Goal: Information Seeking & Learning: Learn about a topic

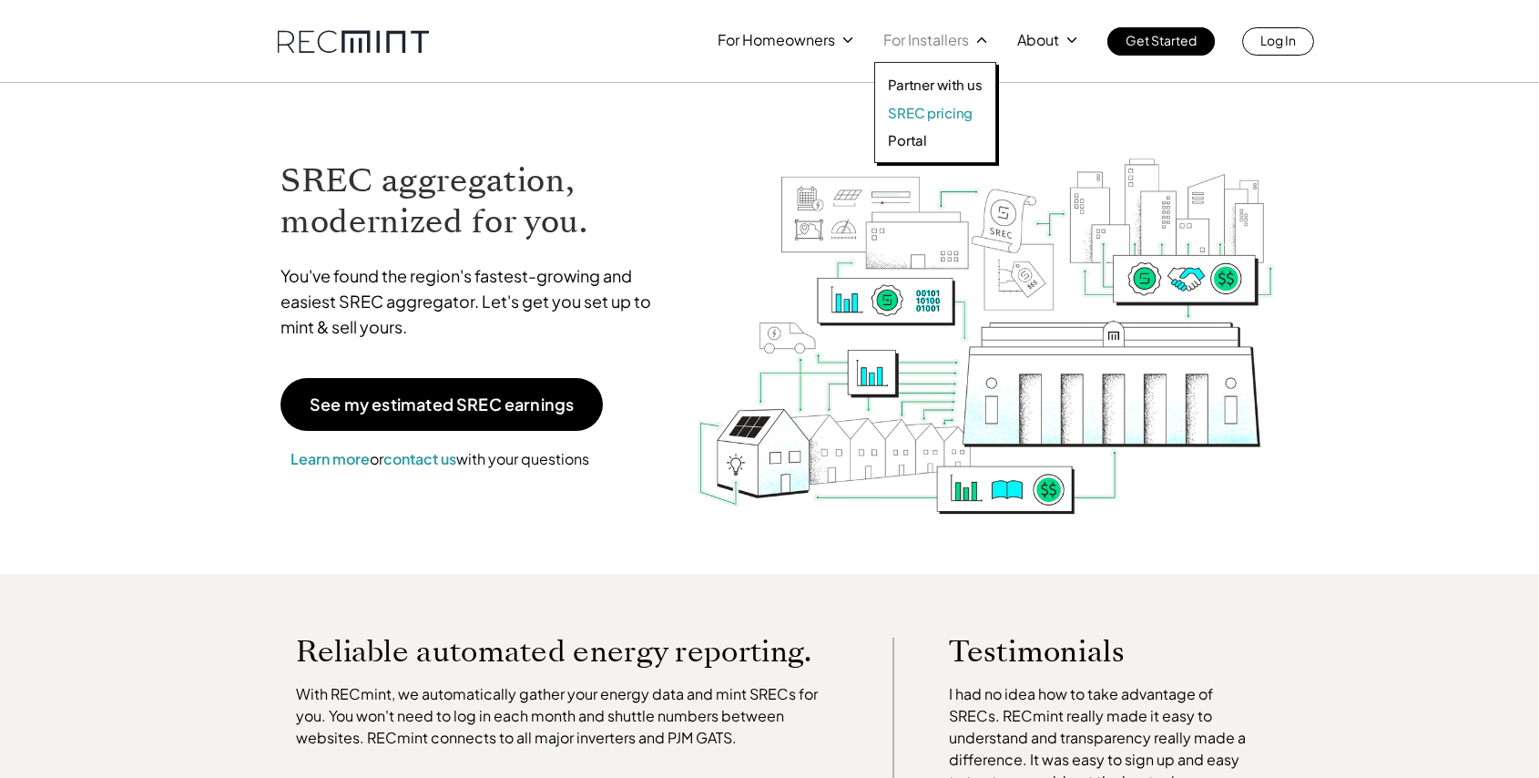
click at [927, 115] on p "SREC pricing" at bounding box center [930, 113] width 85 height 18
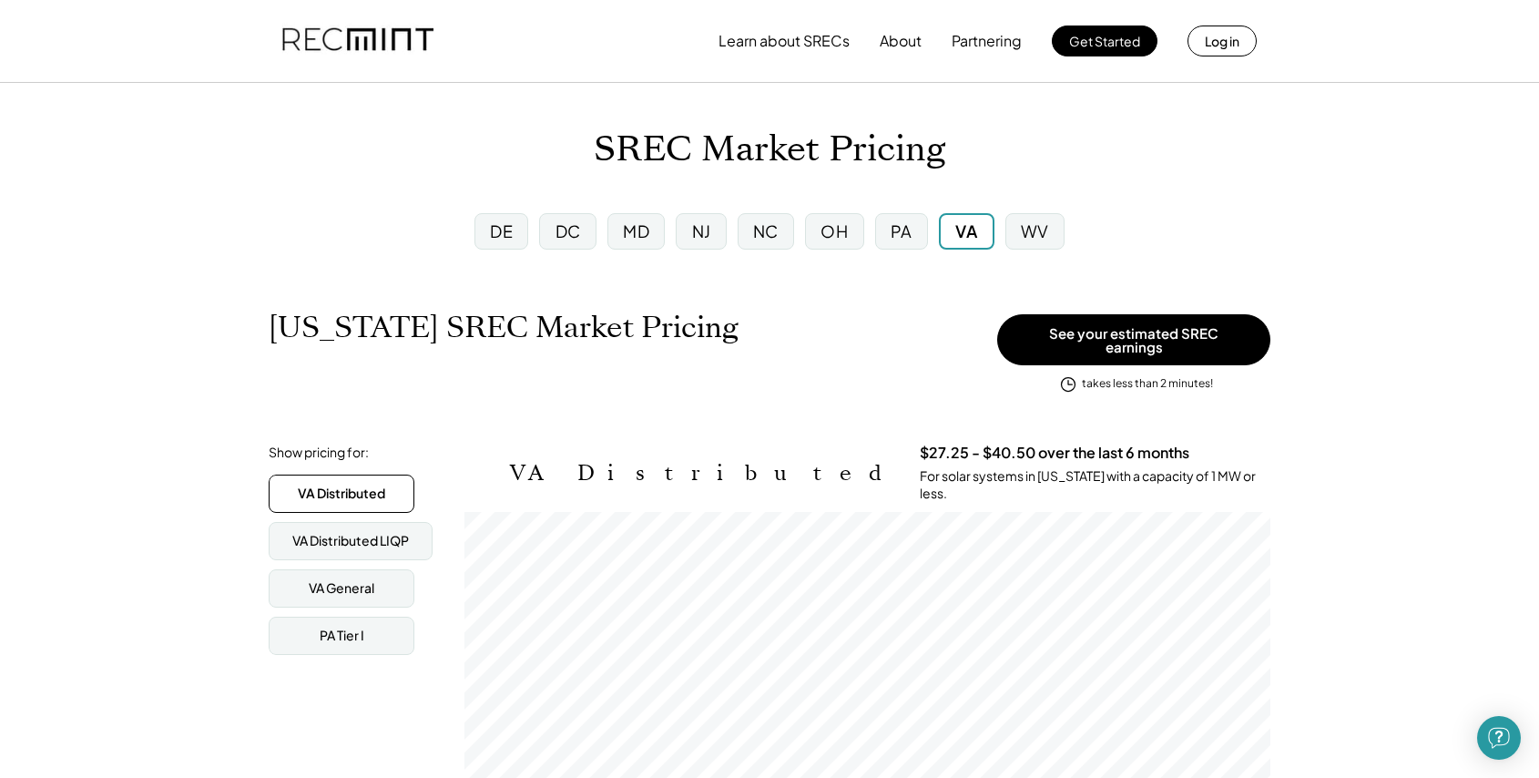
scroll to position [301, 806]
click at [1202, 164] on div "SREC Market Pricing" at bounding box center [769, 149] width 1539 height 43
click at [1098, 38] on button "Get Started" at bounding box center [1105, 41] width 106 height 31
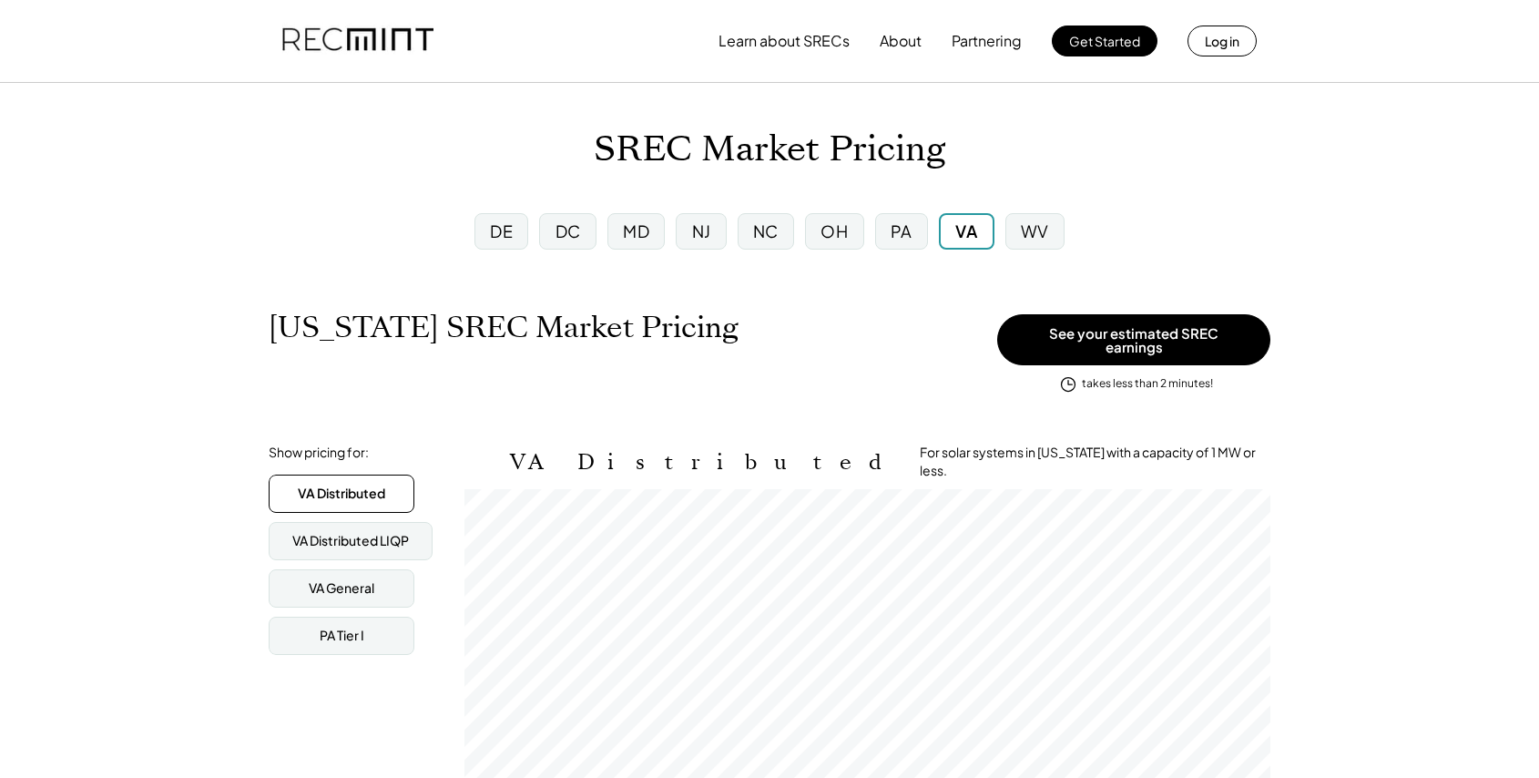
scroll to position [301, 806]
click at [906, 45] on button "About" at bounding box center [901, 41] width 42 height 36
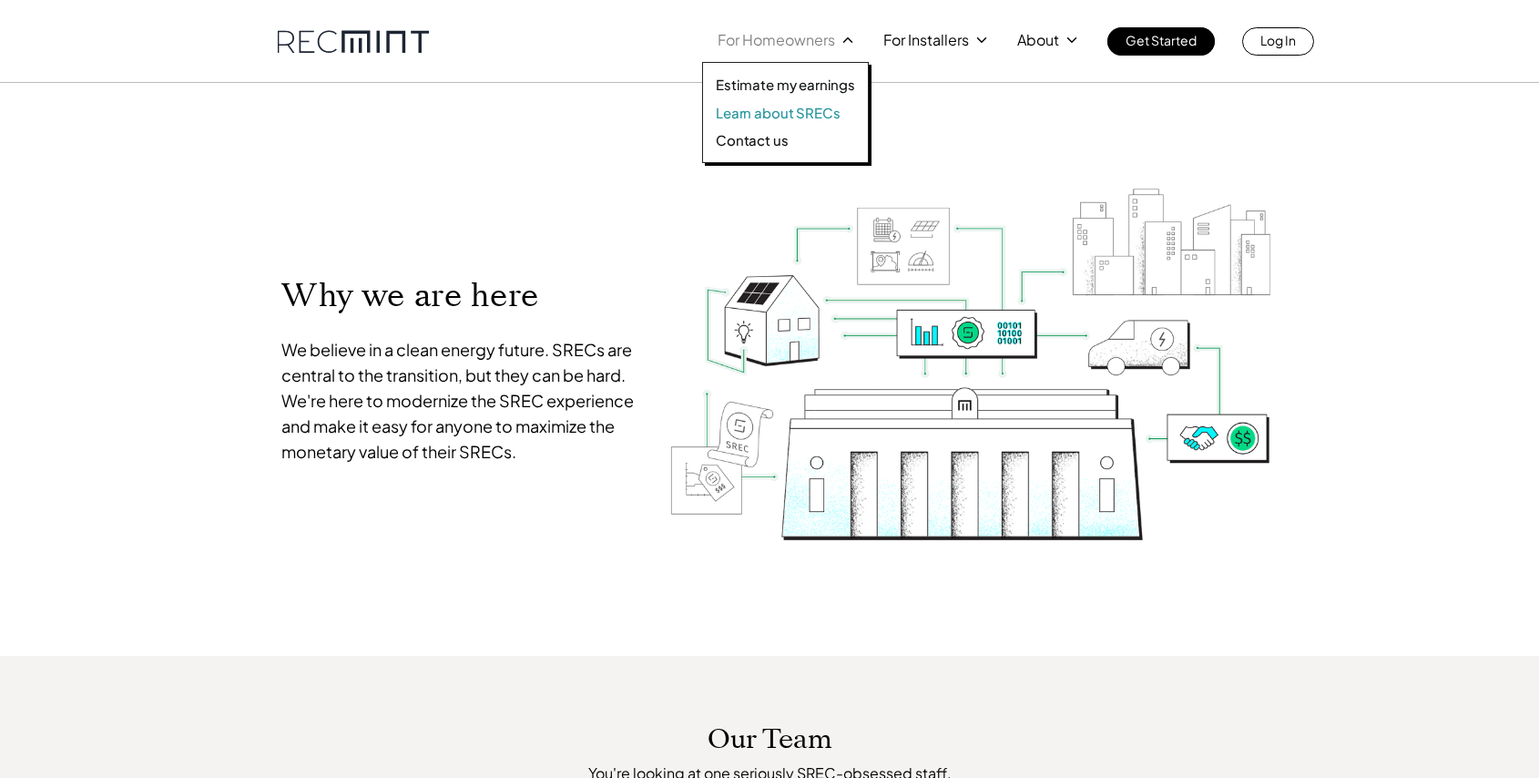
click at [784, 115] on p "Learn about SRECs" at bounding box center [778, 113] width 124 height 18
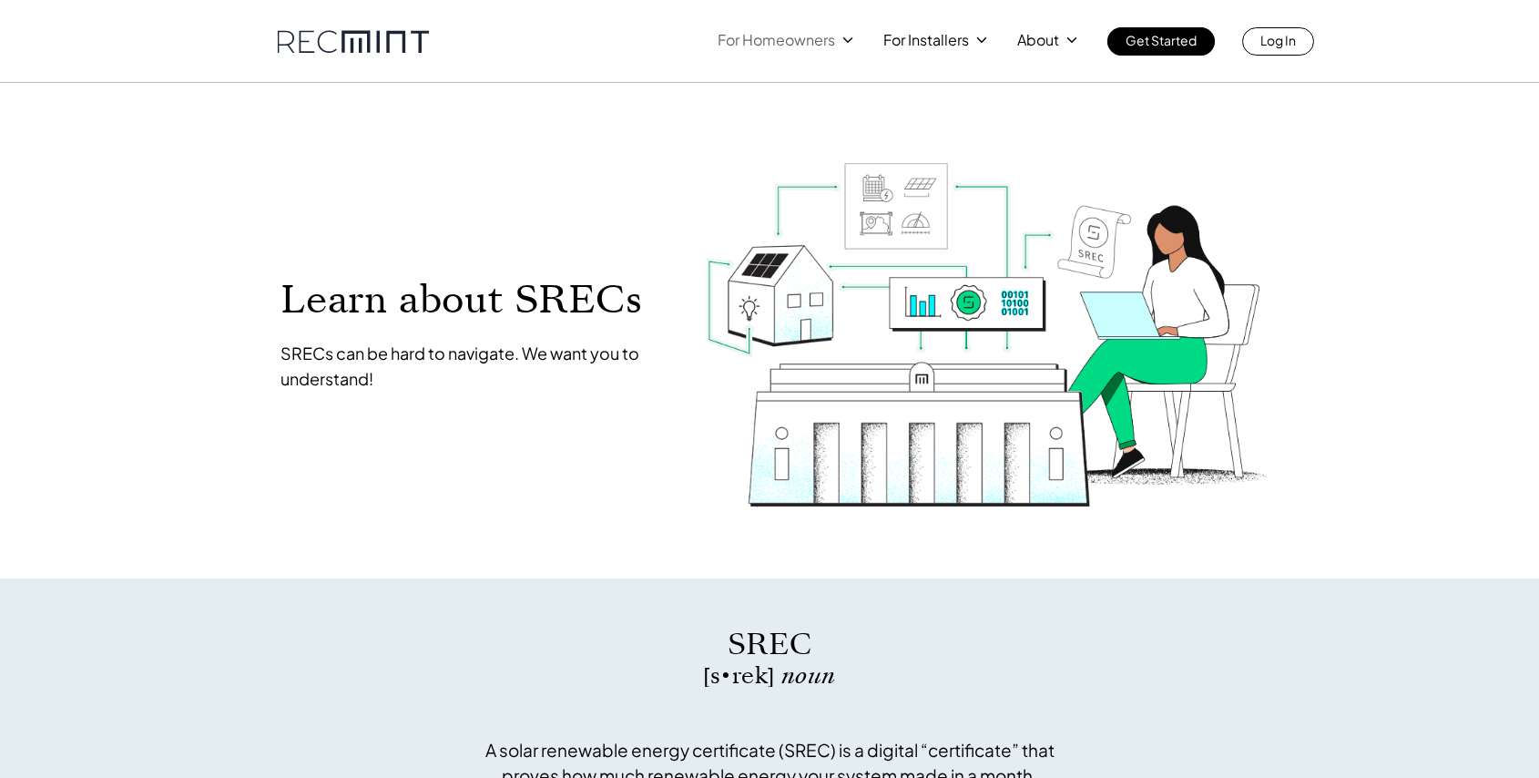
click at [368, 43] on link at bounding box center [353, 41] width 151 height 23
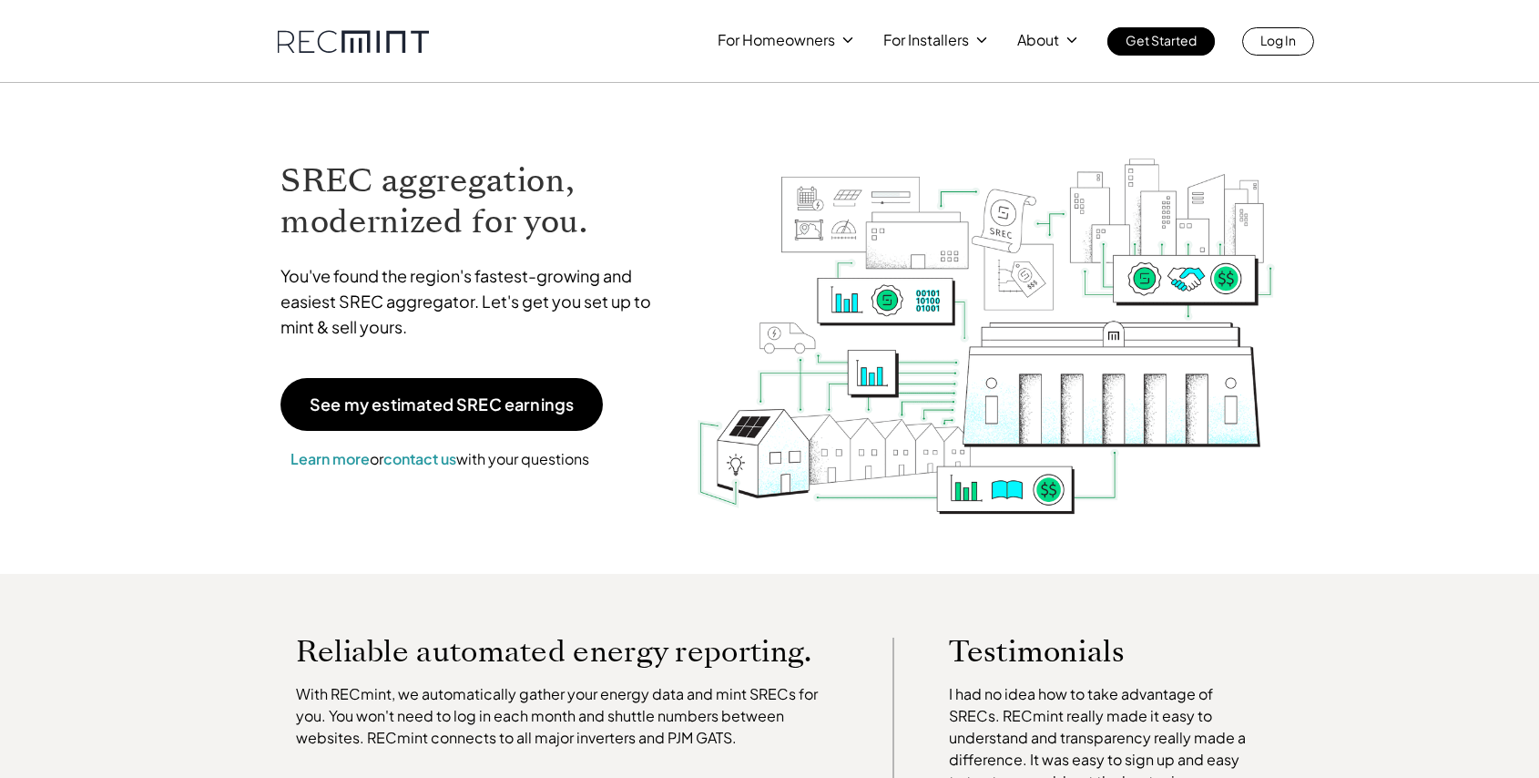
click at [1191, 97] on div "SREC aggregation, modernized for you. You've found the region's fastest-growing…" at bounding box center [769, 328] width 1038 height 491
click at [1169, 53] on link "Get Started" at bounding box center [1161, 41] width 107 height 28
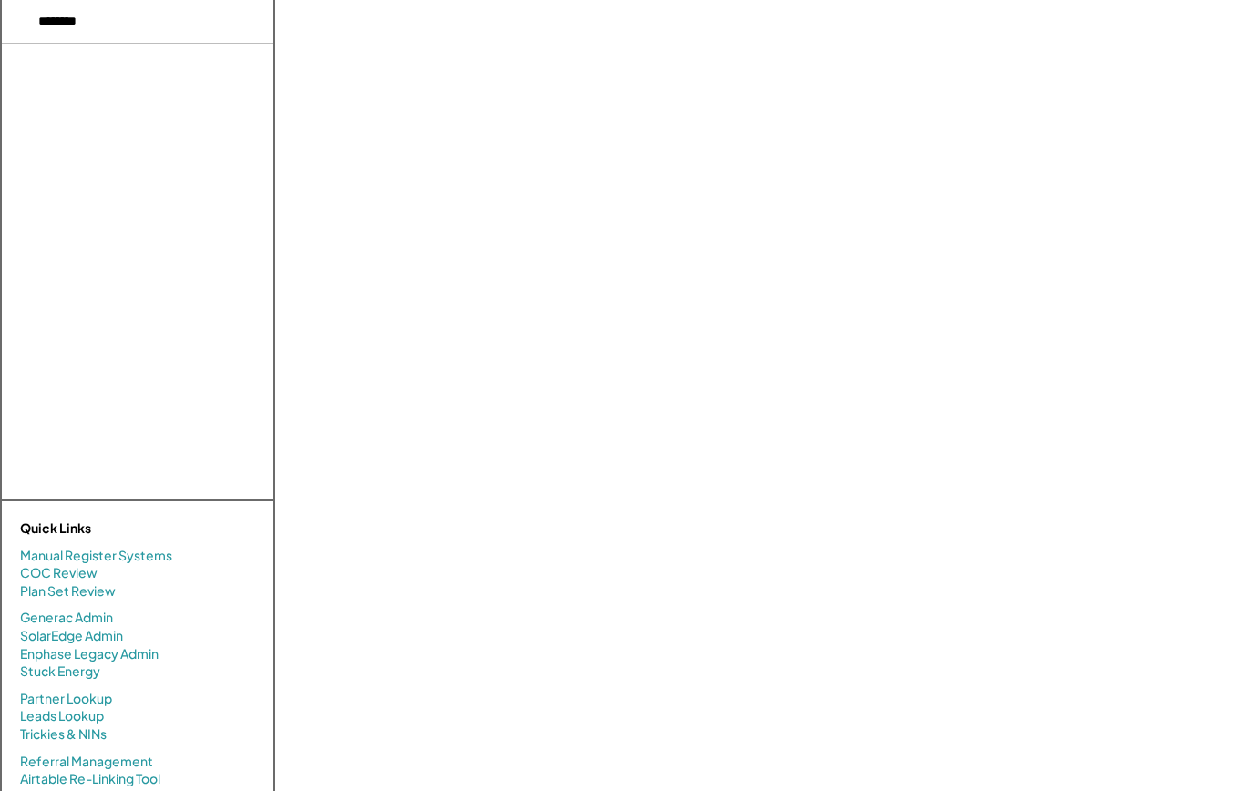
select select "**********"
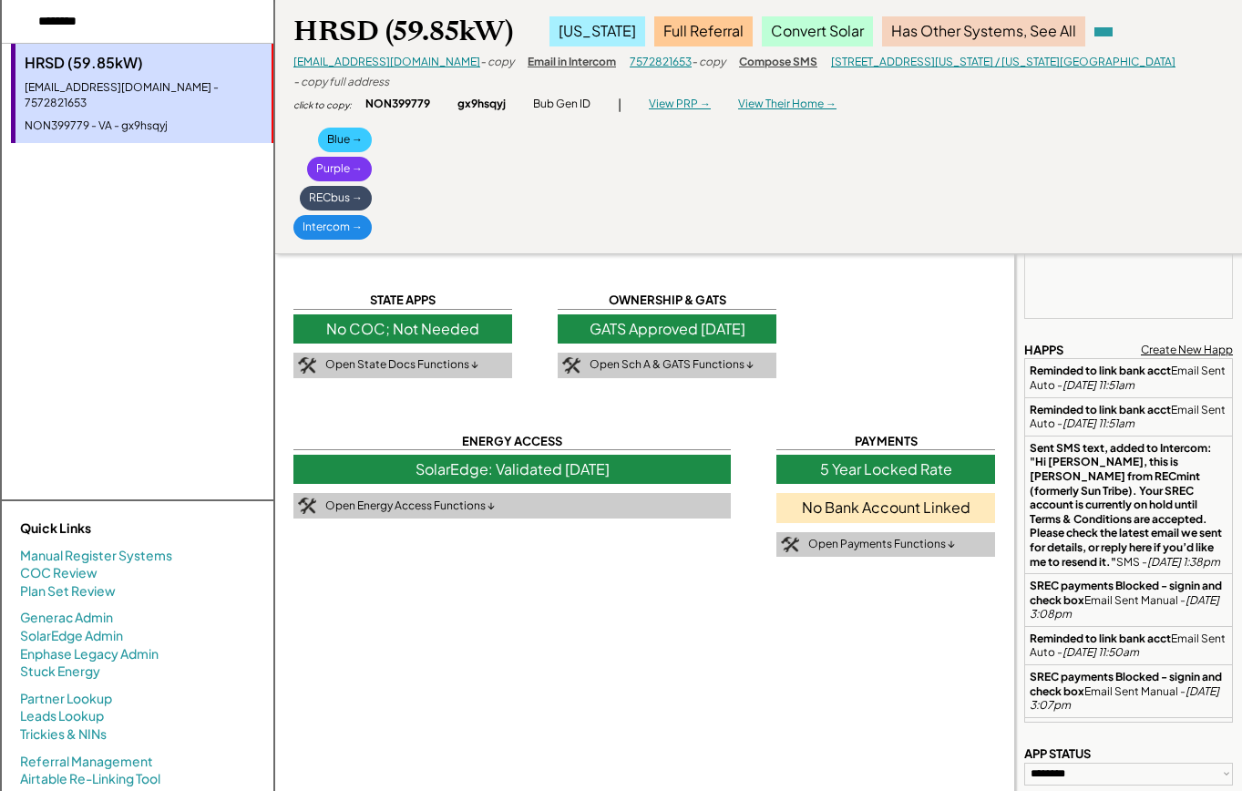
click at [349, 186] on div "RECbus →" at bounding box center [336, 198] width 72 height 25
click at [480, 58] on div "- copy" at bounding box center [497, 62] width 34 height 15
